Goal: Find specific page/section: Find specific page/section

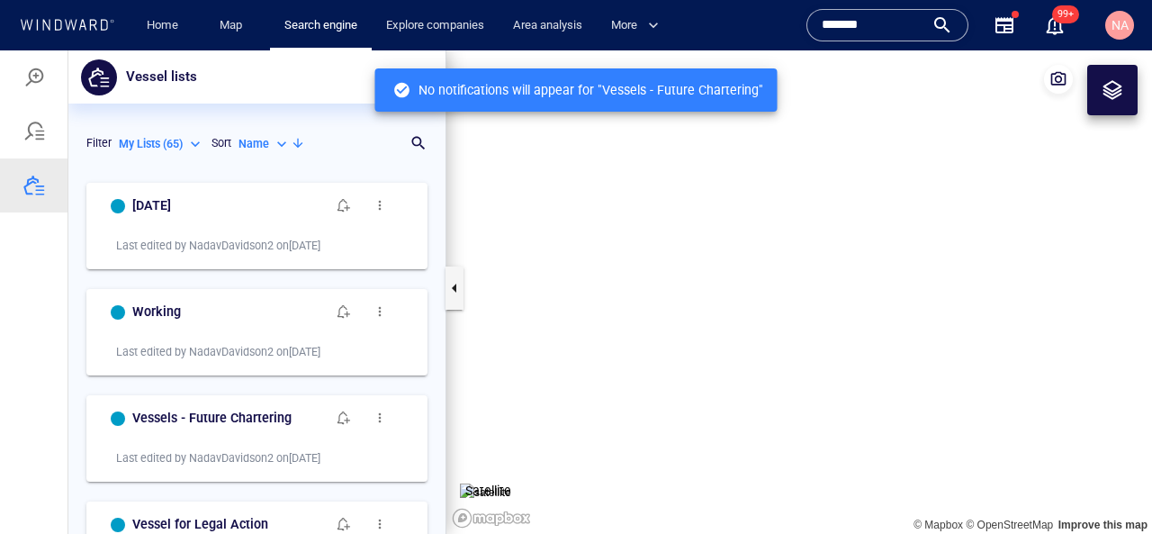
scroll to position [360, 377]
click at [852, 32] on input "*******" at bounding box center [873, 25] width 103 height 27
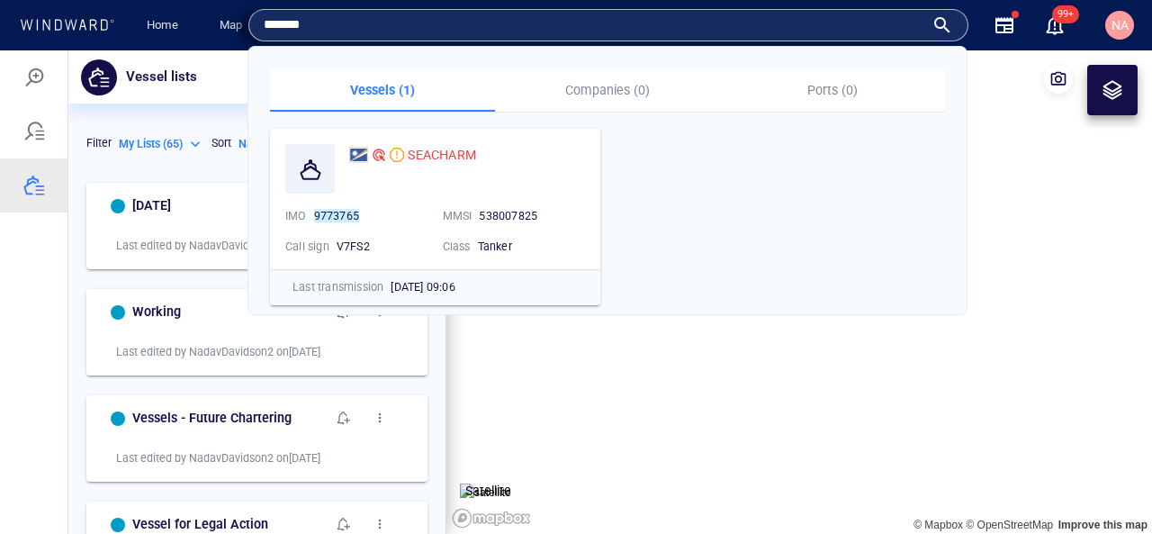
click at [852, 32] on input "*******" at bounding box center [594, 25] width 661 height 27
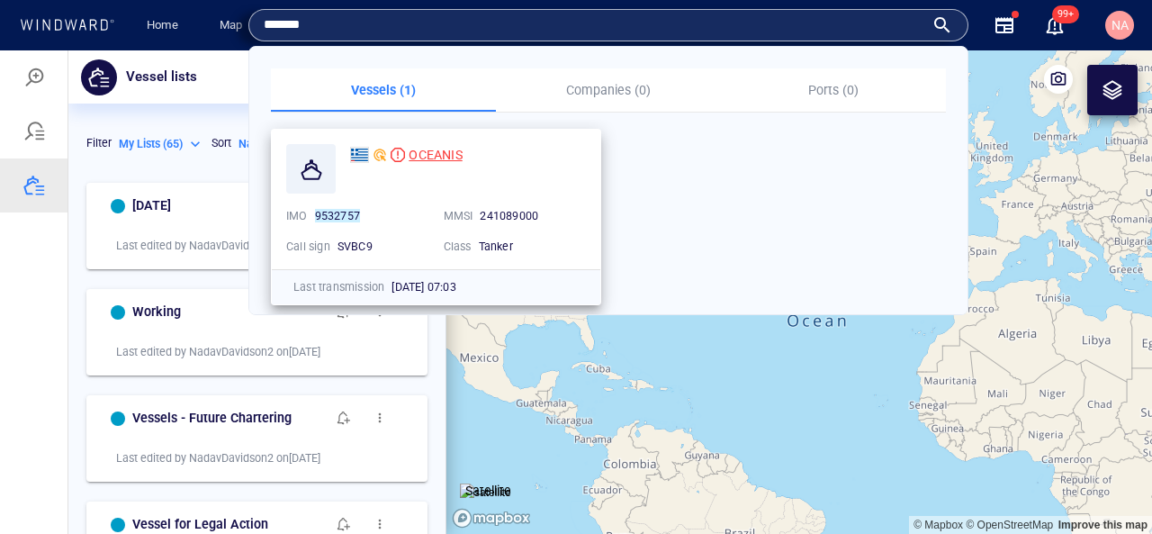
type input "*******"
click at [447, 156] on span "OCEANIS" at bounding box center [435, 155] width 53 height 14
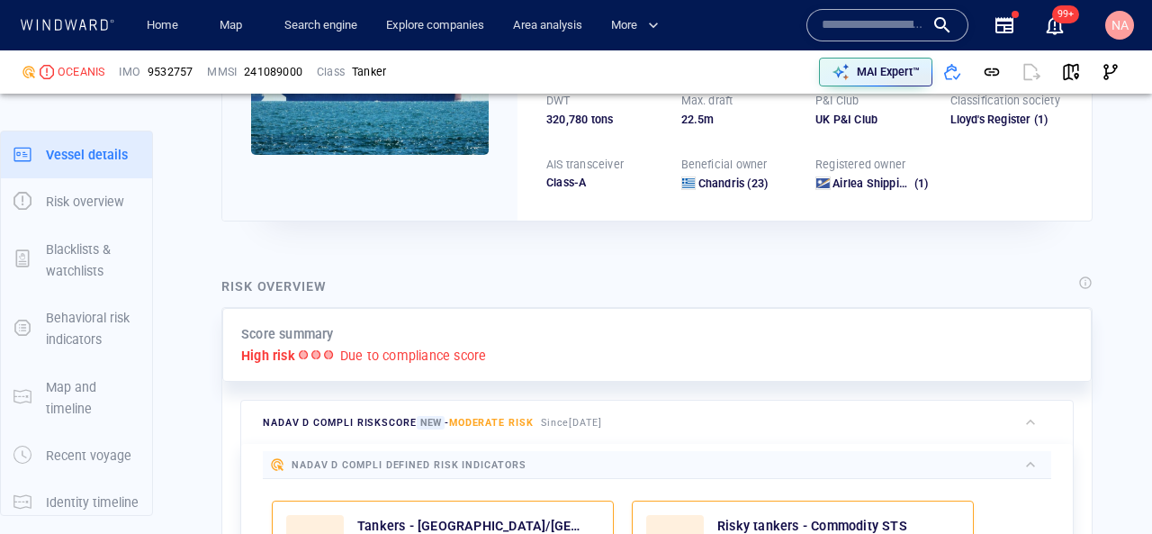
scroll to position [47, 0]
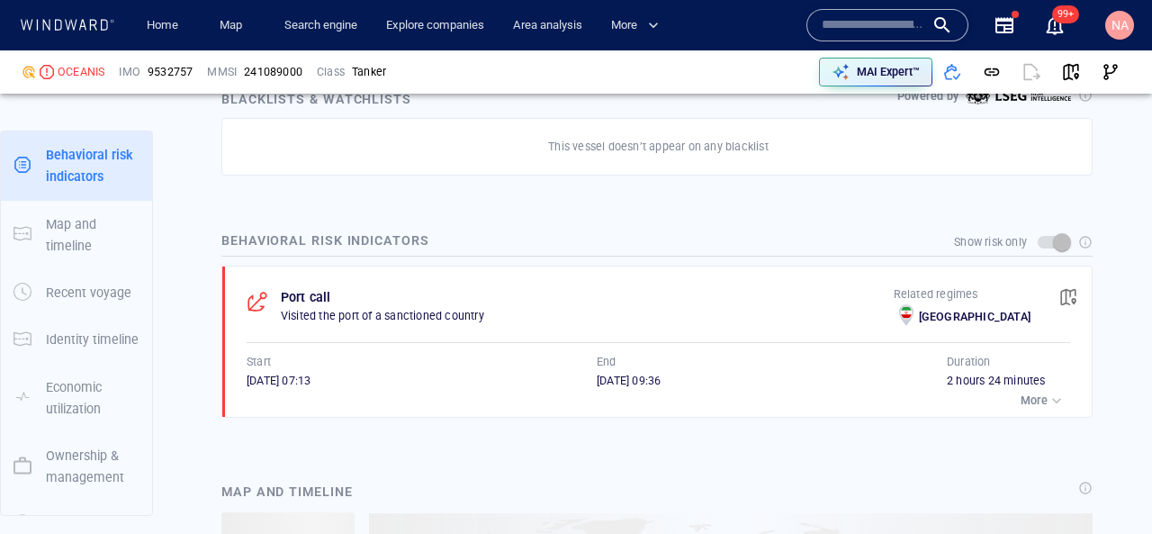
scroll to position [1153, 0]
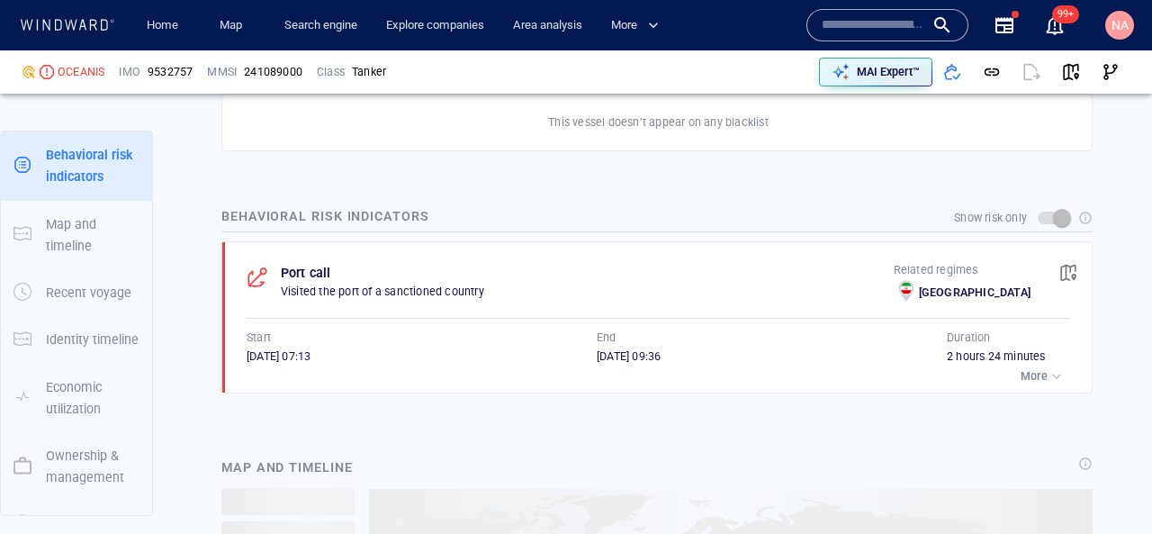
click at [1066, 265] on span "button" at bounding box center [1068, 273] width 18 height 18
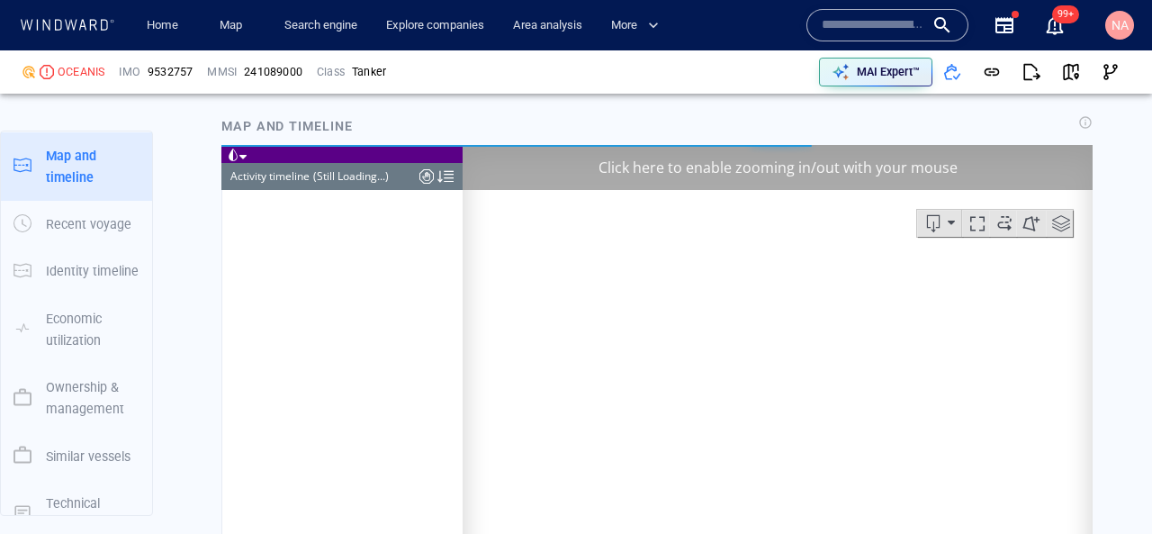
scroll to position [2326, 0]
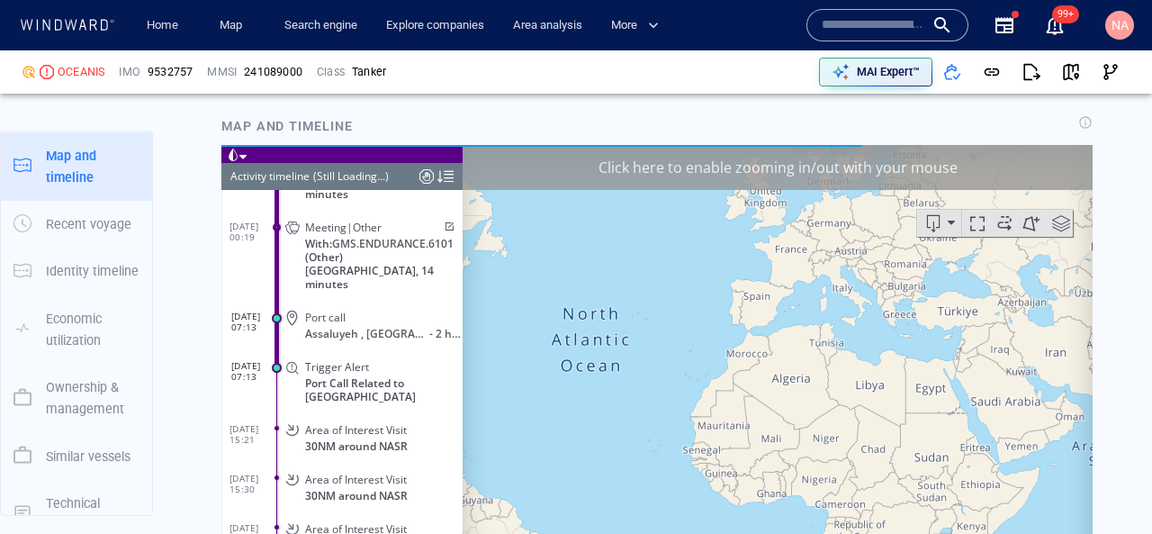
scroll to position [1515, 0]
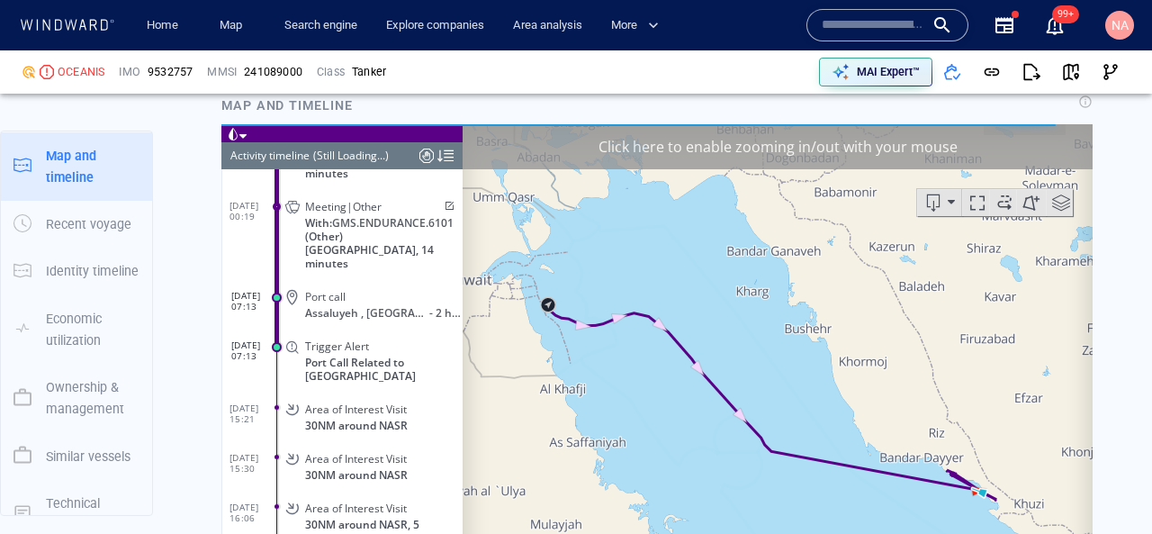
drag, startPoint x: 841, startPoint y: 445, endPoint x: 733, endPoint y: 340, distance: 150.8
click at [733, 342] on canvas "Map" at bounding box center [778, 402] width 630 height 558
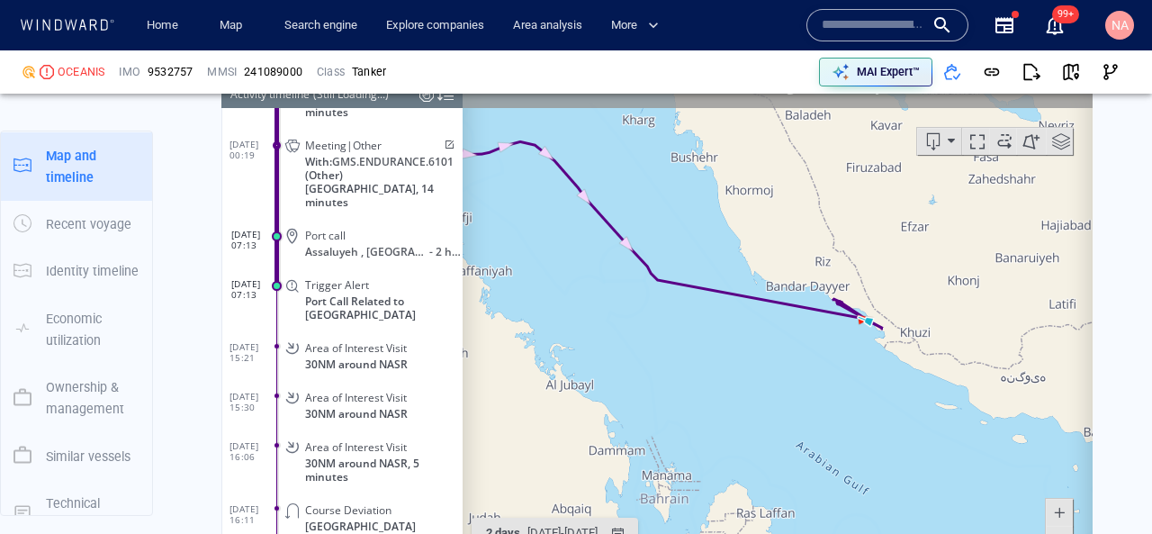
scroll to position [1557, 0]
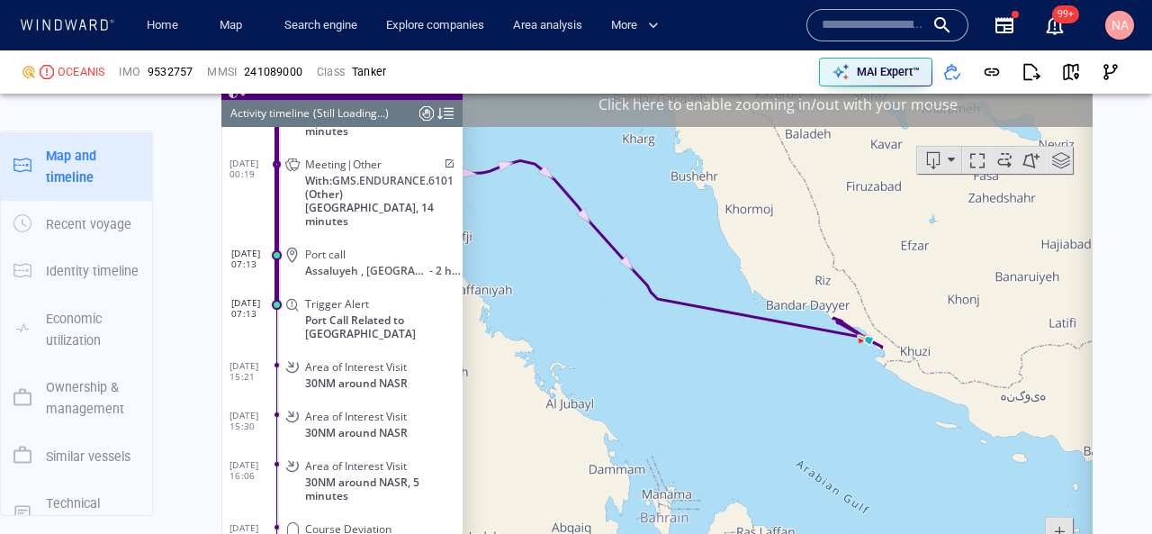
click at [833, 120] on div "Click here to enable zooming in/out with your mouse" at bounding box center [778, 103] width 630 height 45
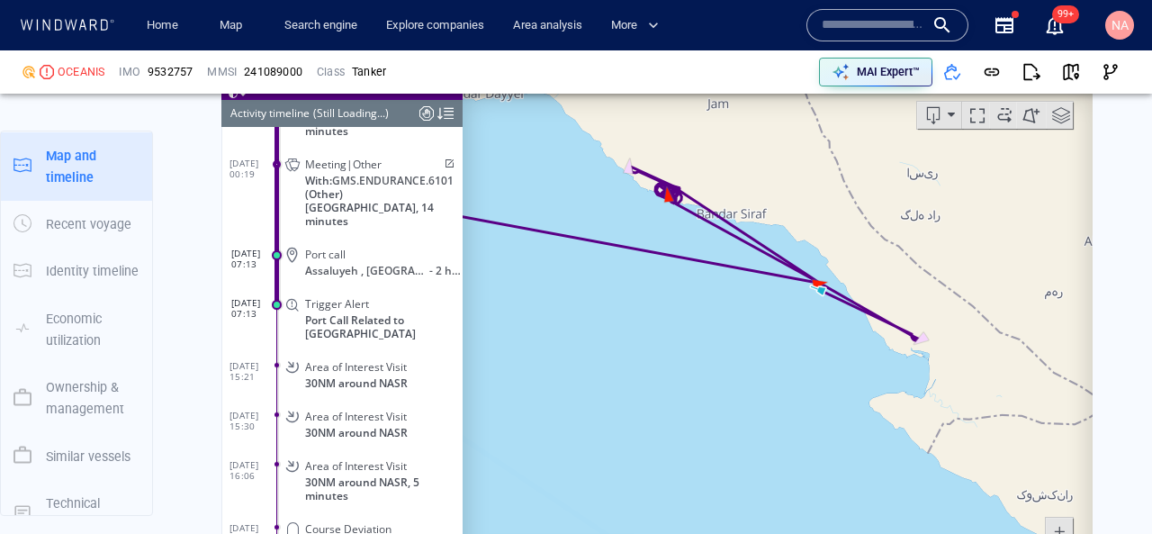
drag, startPoint x: 927, startPoint y: 306, endPoint x: 734, endPoint y: 393, distance: 211.5
click at [734, 393] on canvas "Map" at bounding box center [778, 360] width 630 height 558
